Goal: Find specific page/section: Find specific page/section

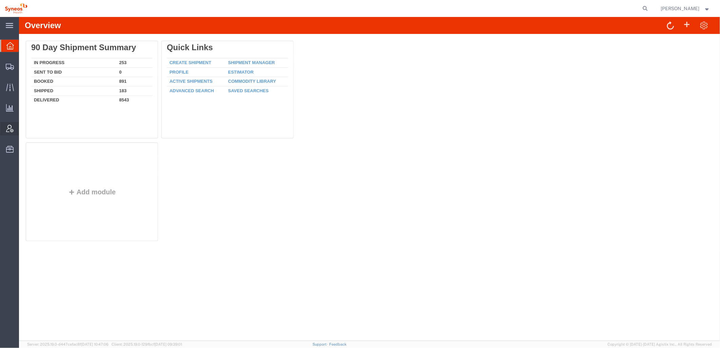
click at [6, 130] on icon at bounding box center [9, 128] width 7 height 7
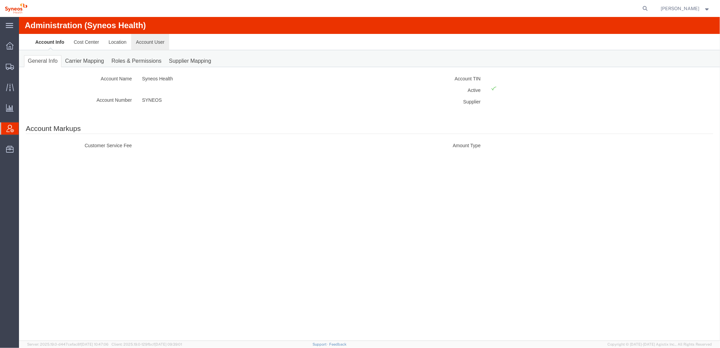
click at [146, 44] on link "Account User" at bounding box center [150, 42] width 38 height 16
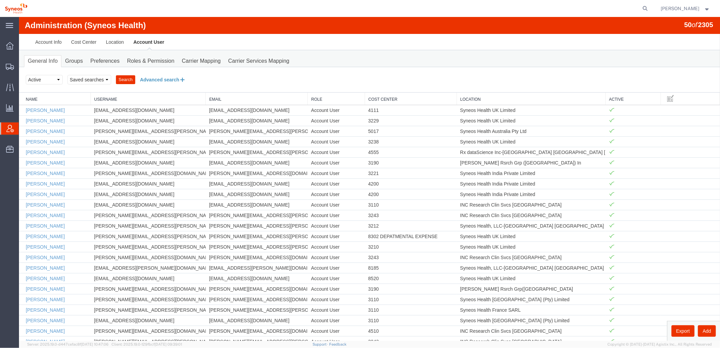
click at [162, 80] on button "Advanced search" at bounding box center [162, 80] width 55 height 12
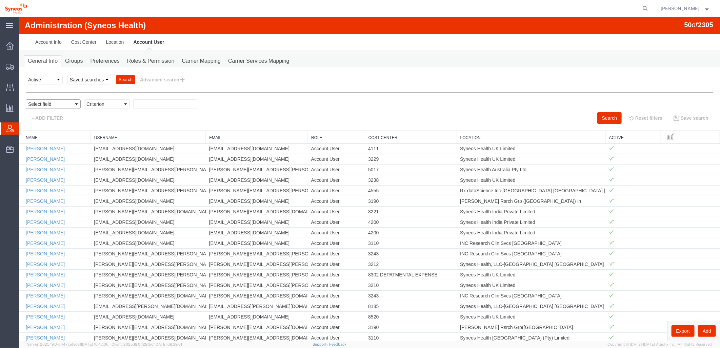
click at [65, 100] on select "Select field Cost Center Email Location Name Role Username" at bounding box center [52, 103] width 55 height 9
select select "locationName"
click at [25, 99] on select "Select field Cost Center Email Location Name Role Username" at bounding box center [52, 103] width 55 height 9
click at [125, 104] on select "Criterion contains does not contain is is blank is not blank starts with" at bounding box center [107, 103] width 46 height 9
select select "contains"
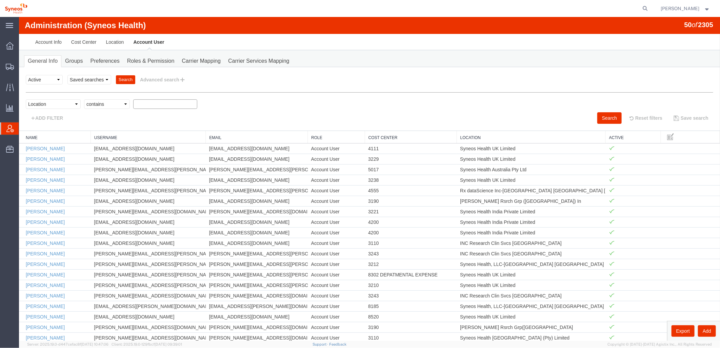
click at [84, 99] on select "Criterion contains does not contain is is blank is not blank starts with" at bounding box center [107, 103] width 46 height 9
click at [156, 105] on input "text" at bounding box center [165, 103] width 64 height 9
type input "zdnu"
click at [606, 114] on button "Search" at bounding box center [609, 118] width 24 height 12
